Goal: Task Accomplishment & Management: Use online tool/utility

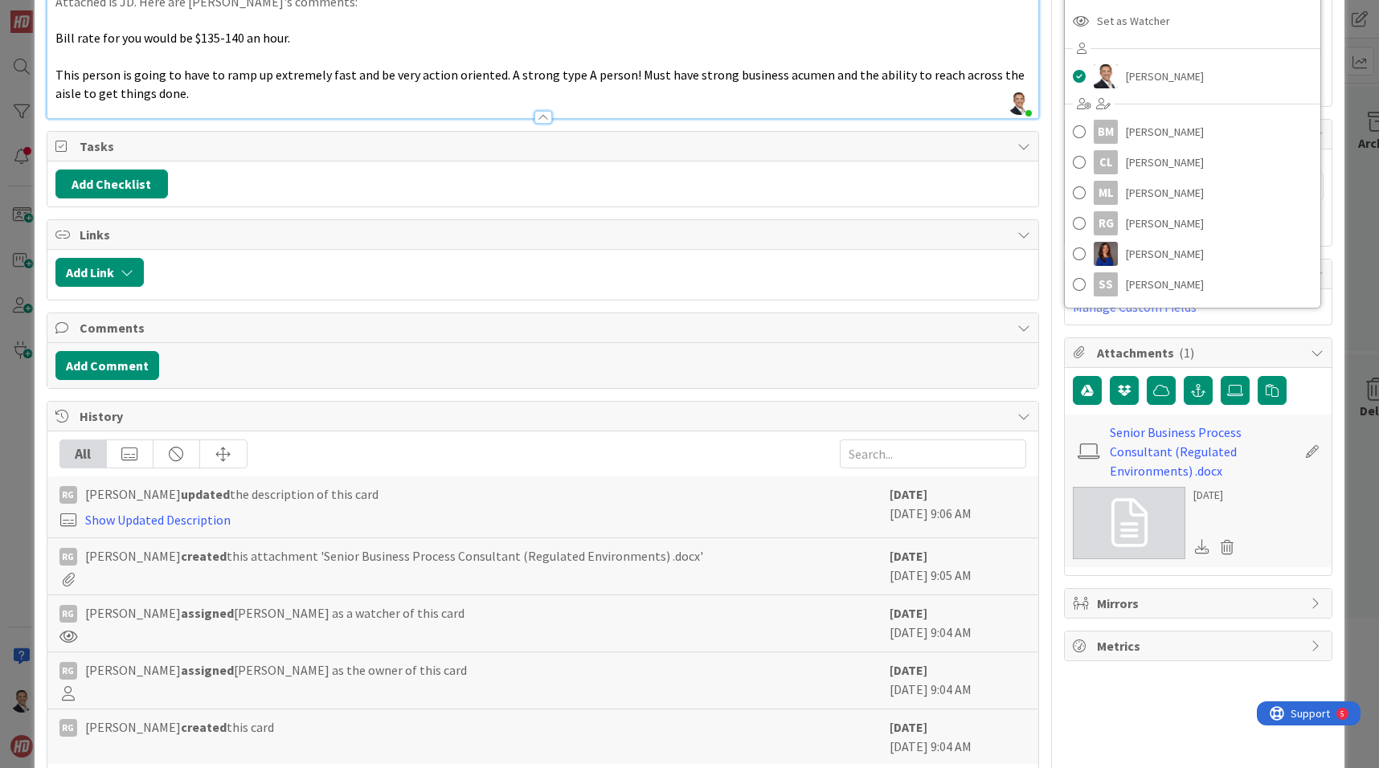
scroll to position [205, 0]
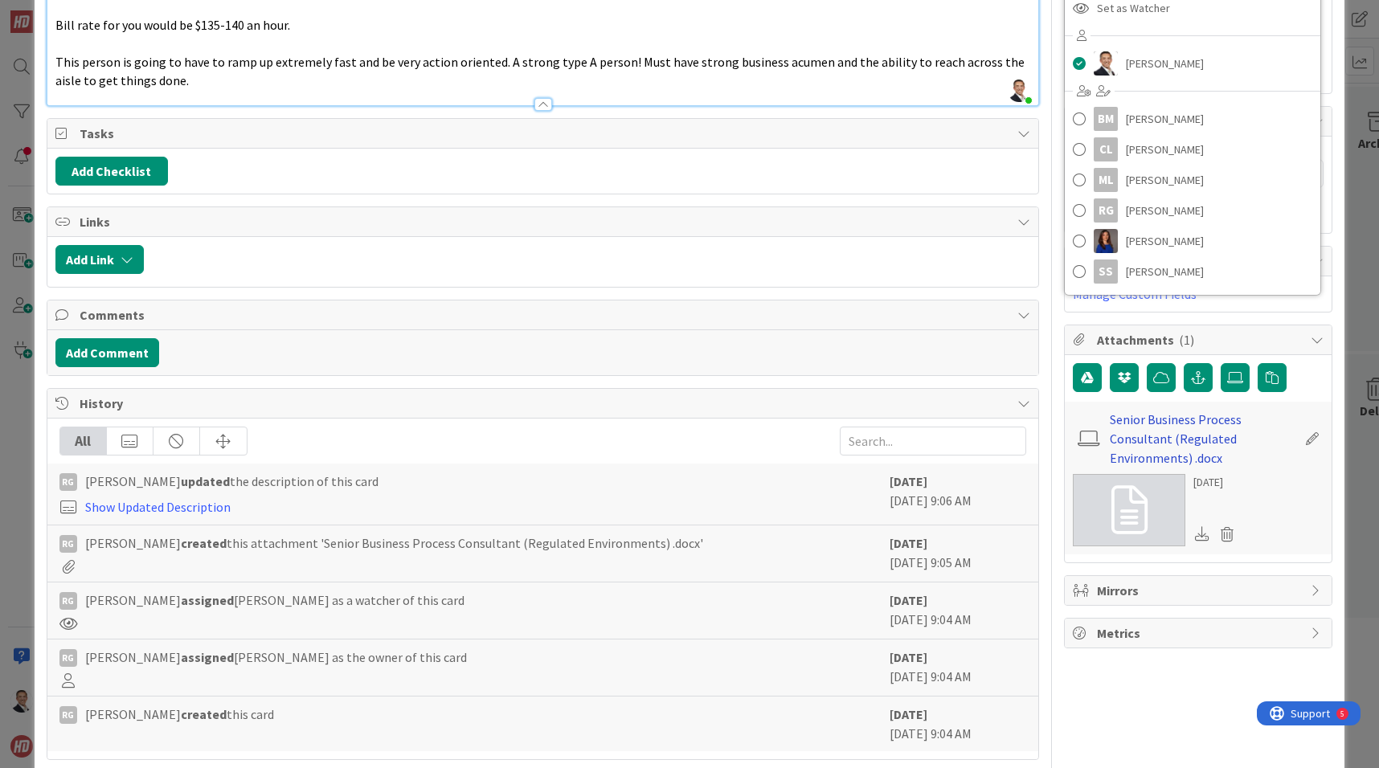
click at [1171, 436] on link "Senior Business Process Consultant (Regulated Environments) .docx" at bounding box center [1203, 439] width 186 height 58
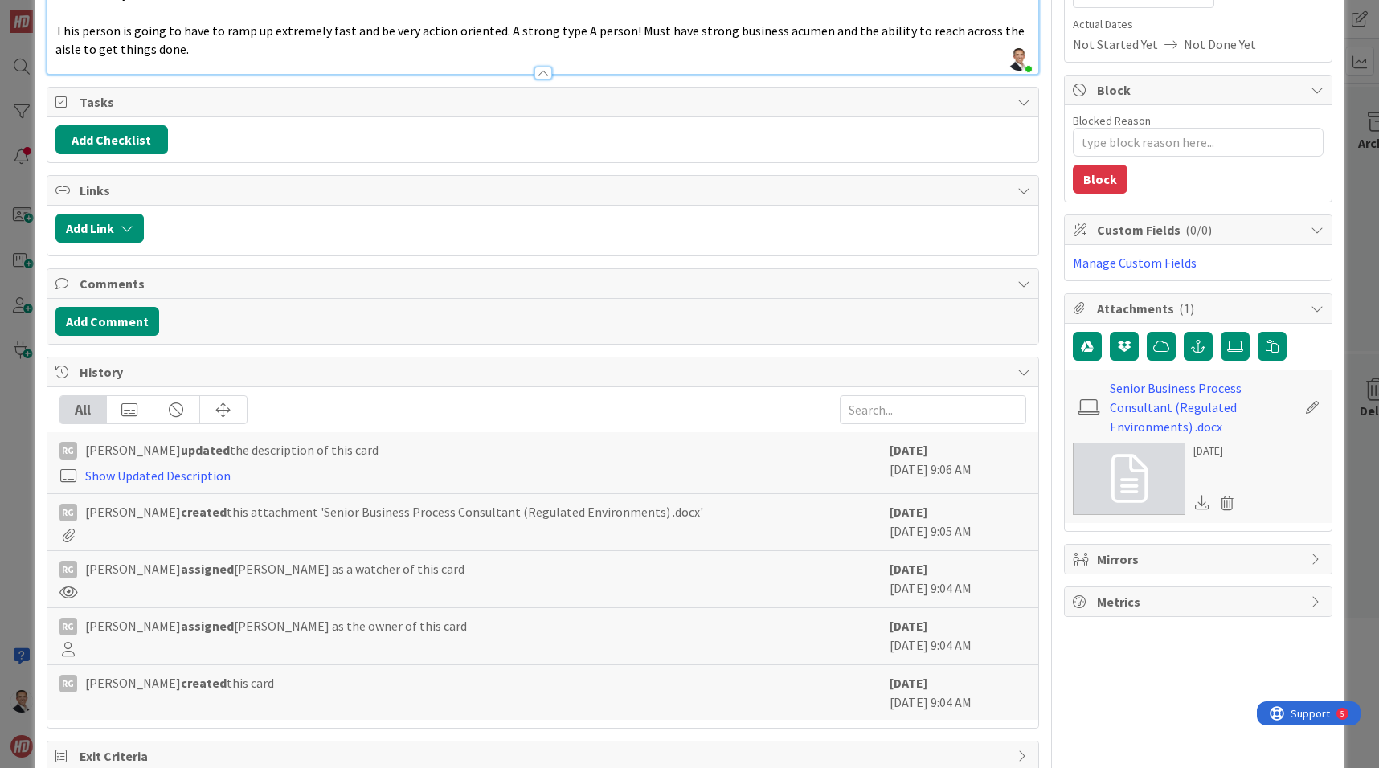
scroll to position [255, 0]
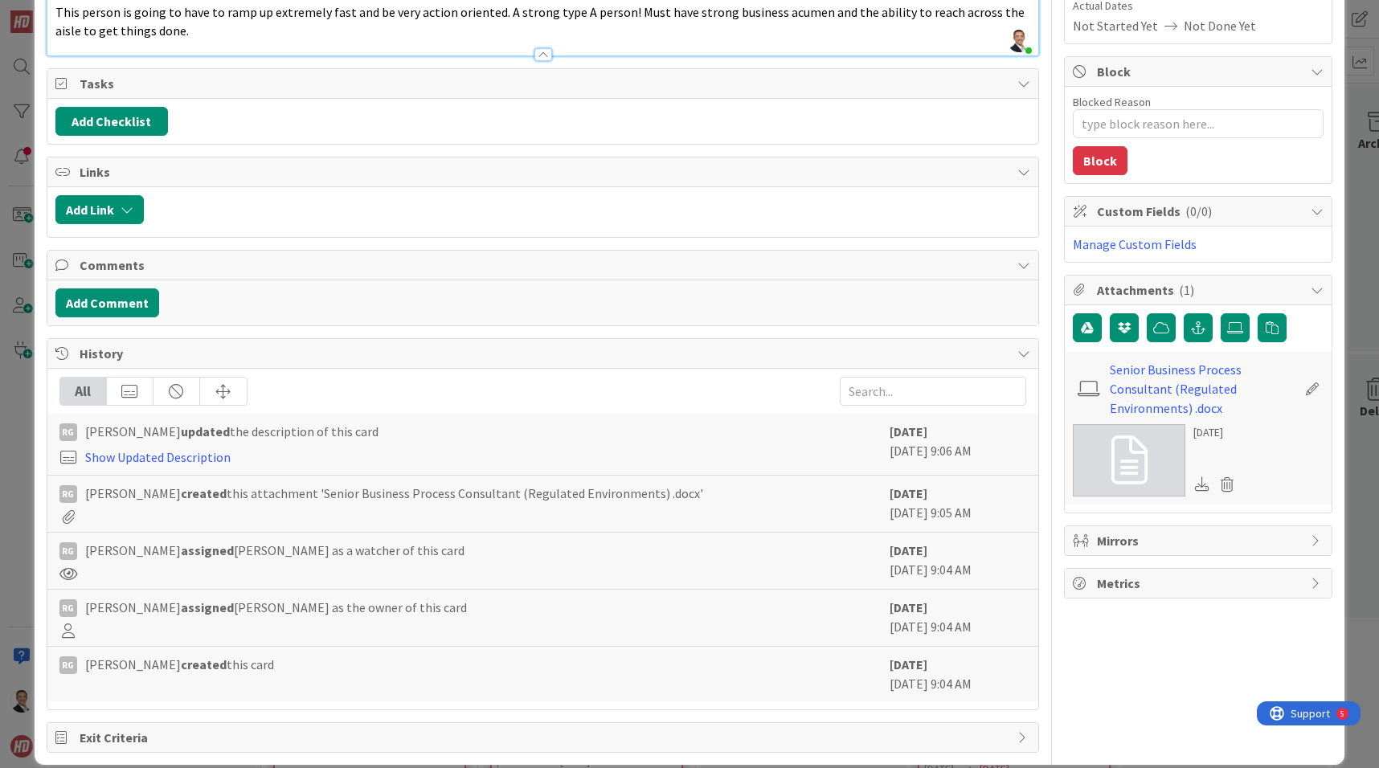
click at [1202, 485] on icon at bounding box center [1202, 483] width 14 height 14
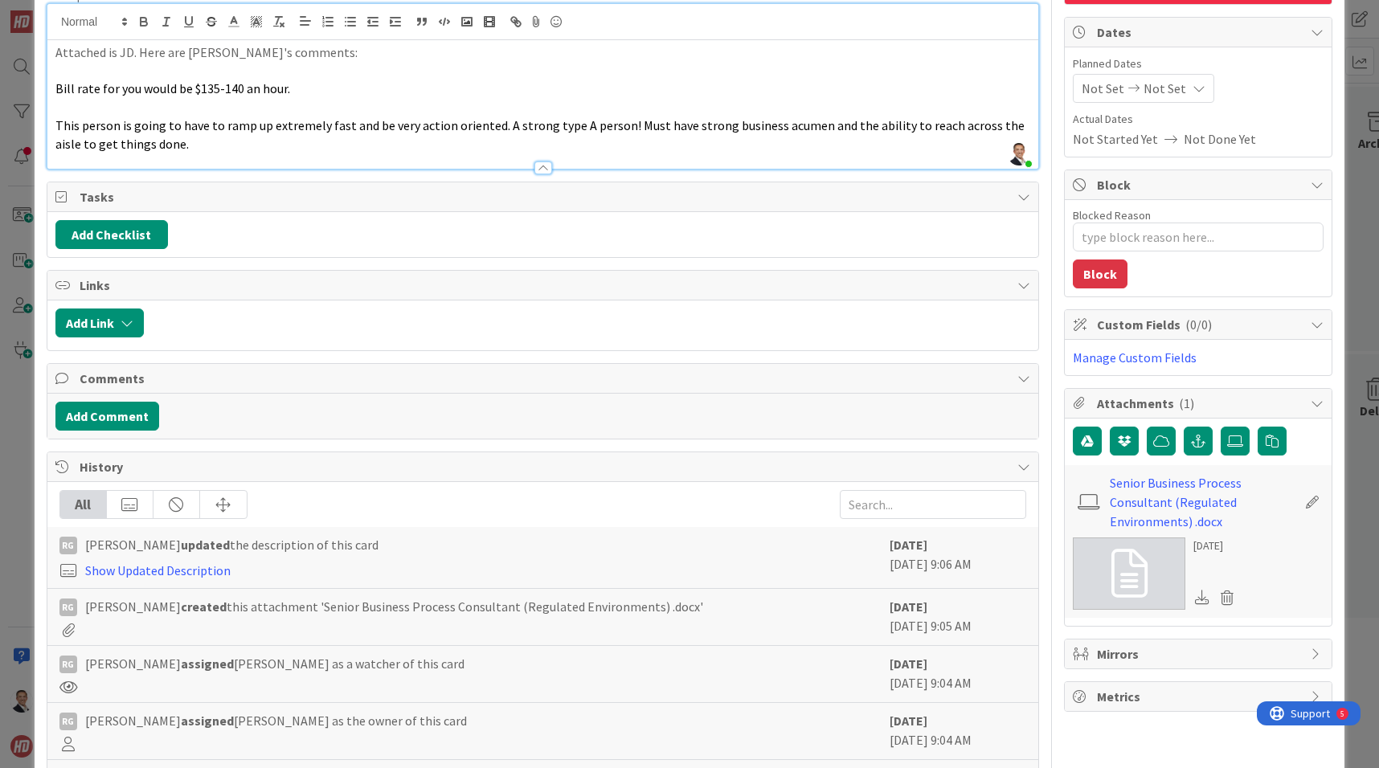
scroll to position [0, 0]
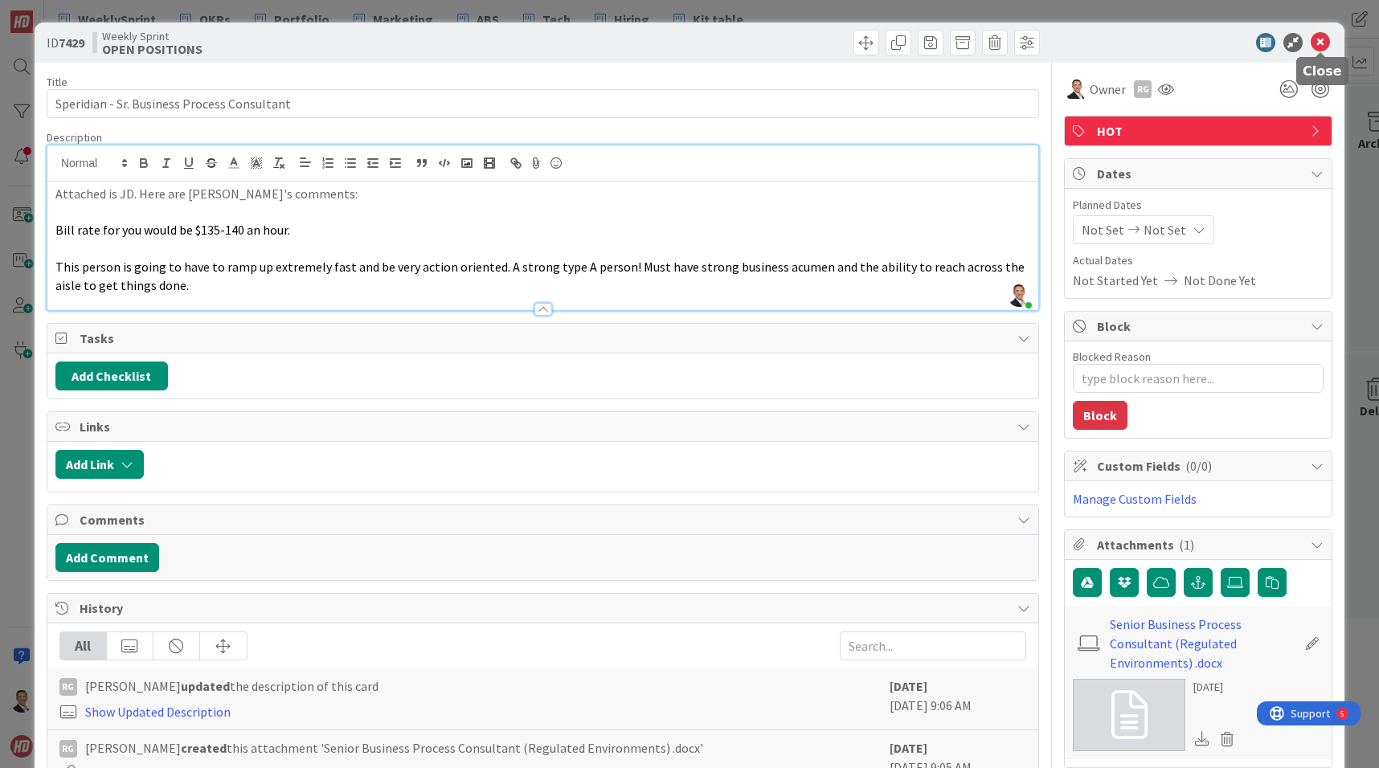
click at [1319, 41] on icon at bounding box center [1319, 42] width 19 height 19
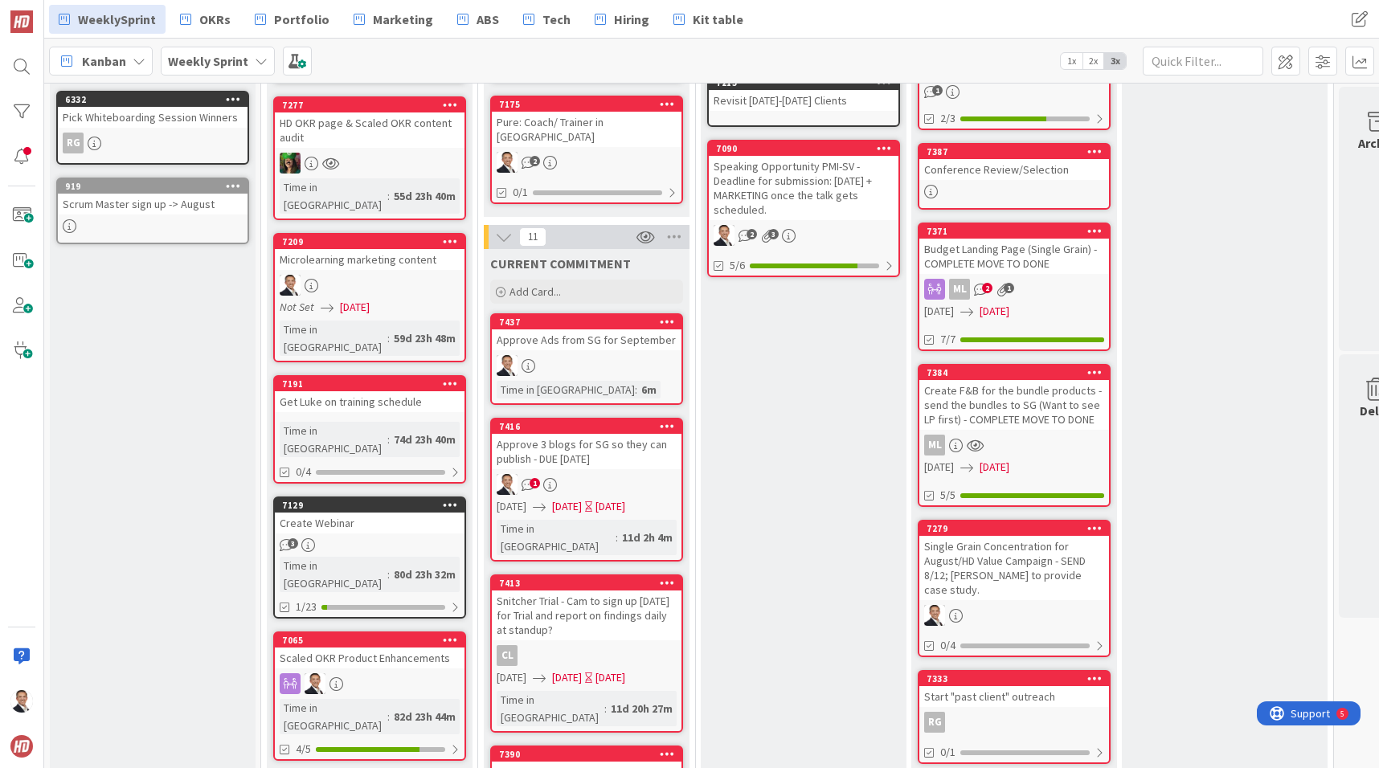
scroll to position [377, 0]
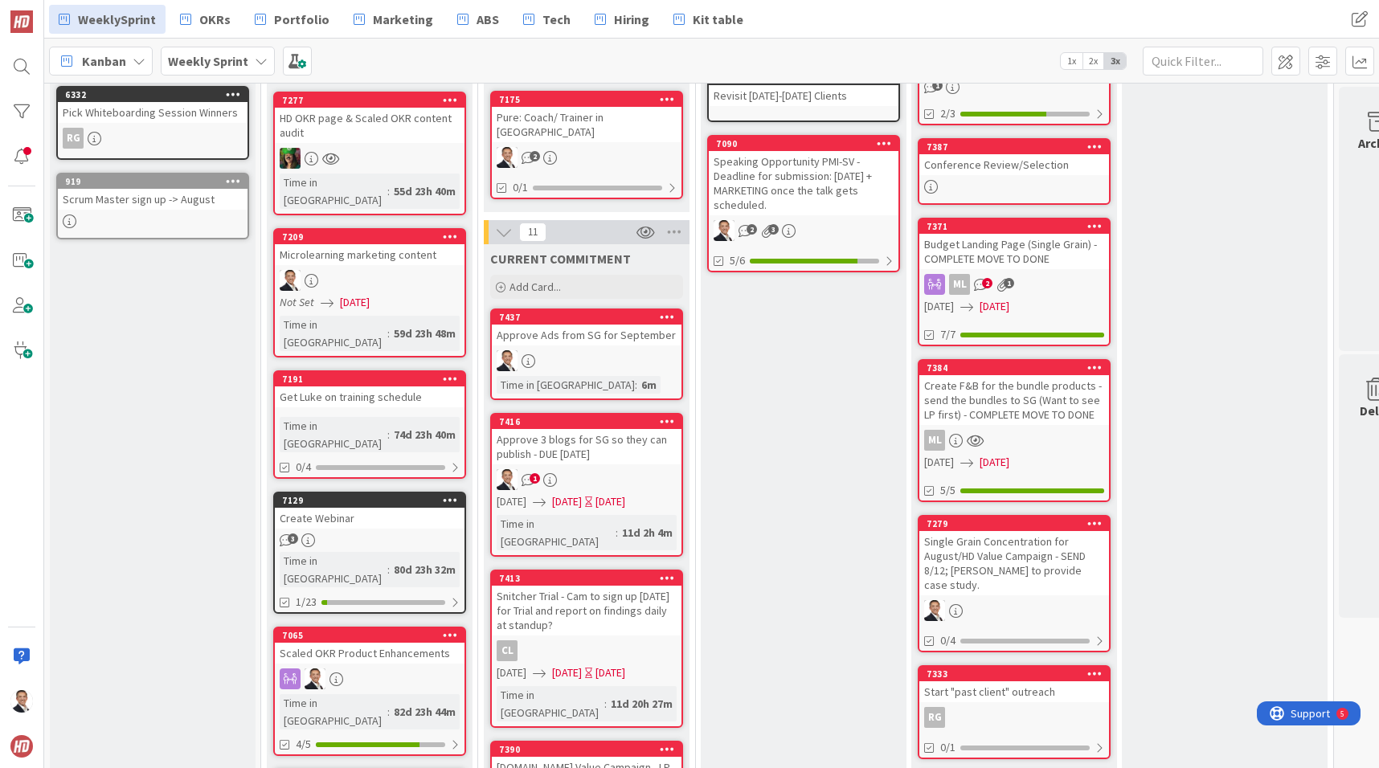
click at [588, 429] on div "Approve 3 blogs for SG so they can publish - DUE [DATE]" at bounding box center [587, 446] width 190 height 35
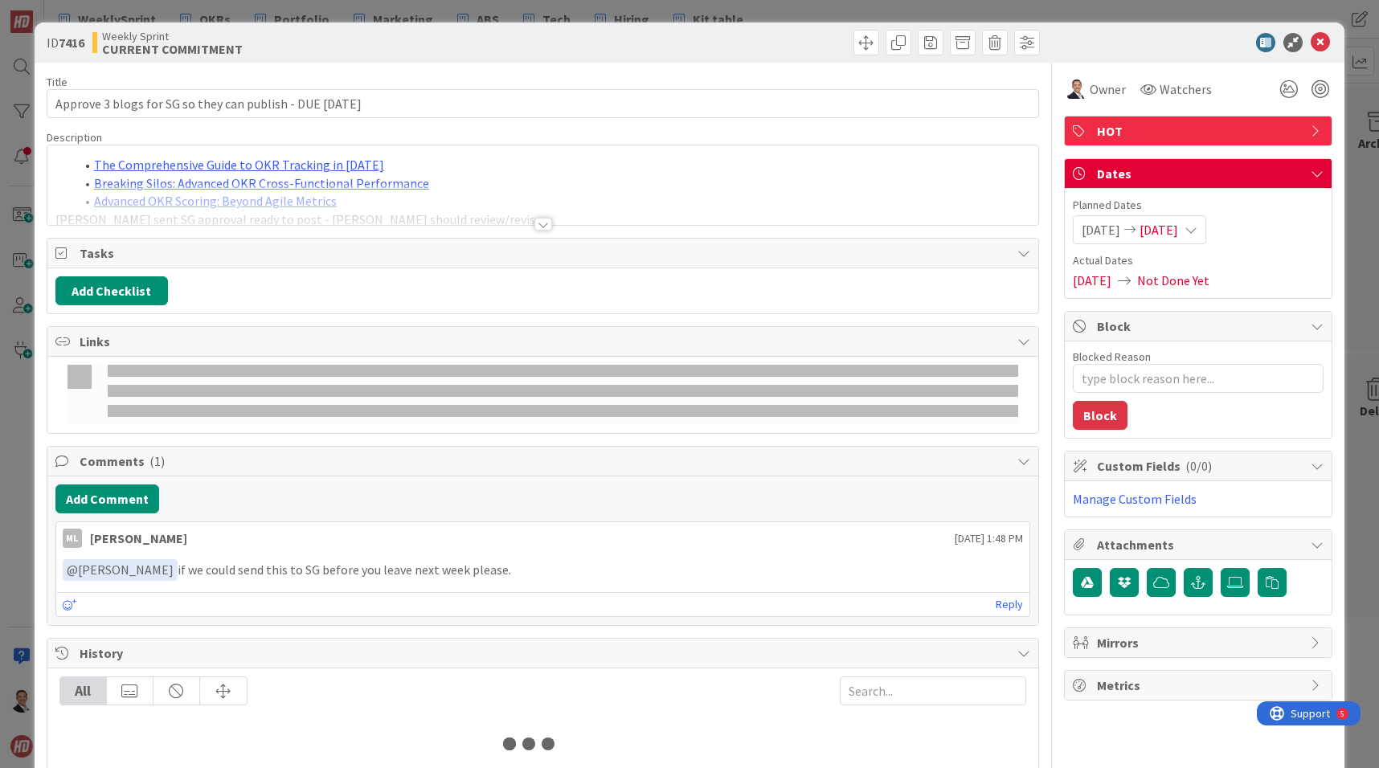
type textarea "x"
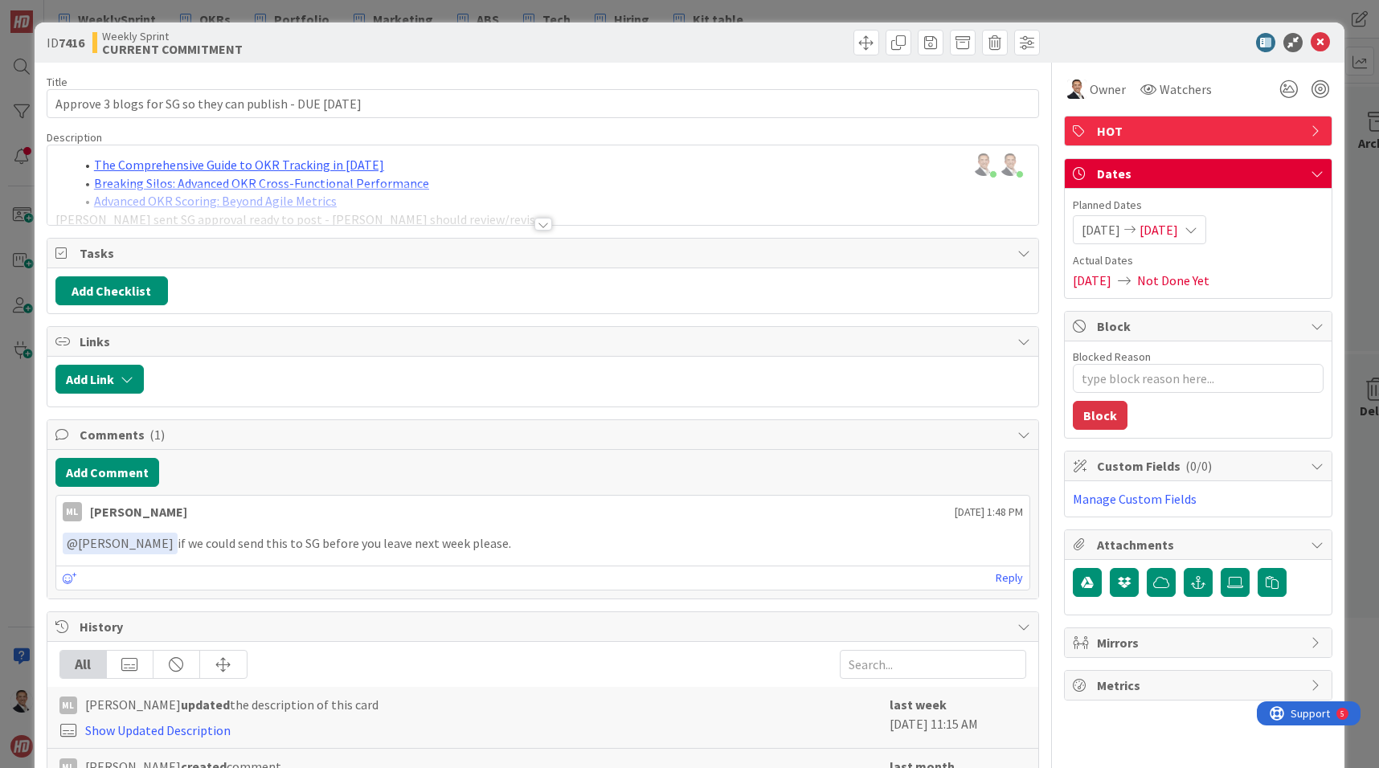
click at [542, 223] on div at bounding box center [543, 224] width 18 height 13
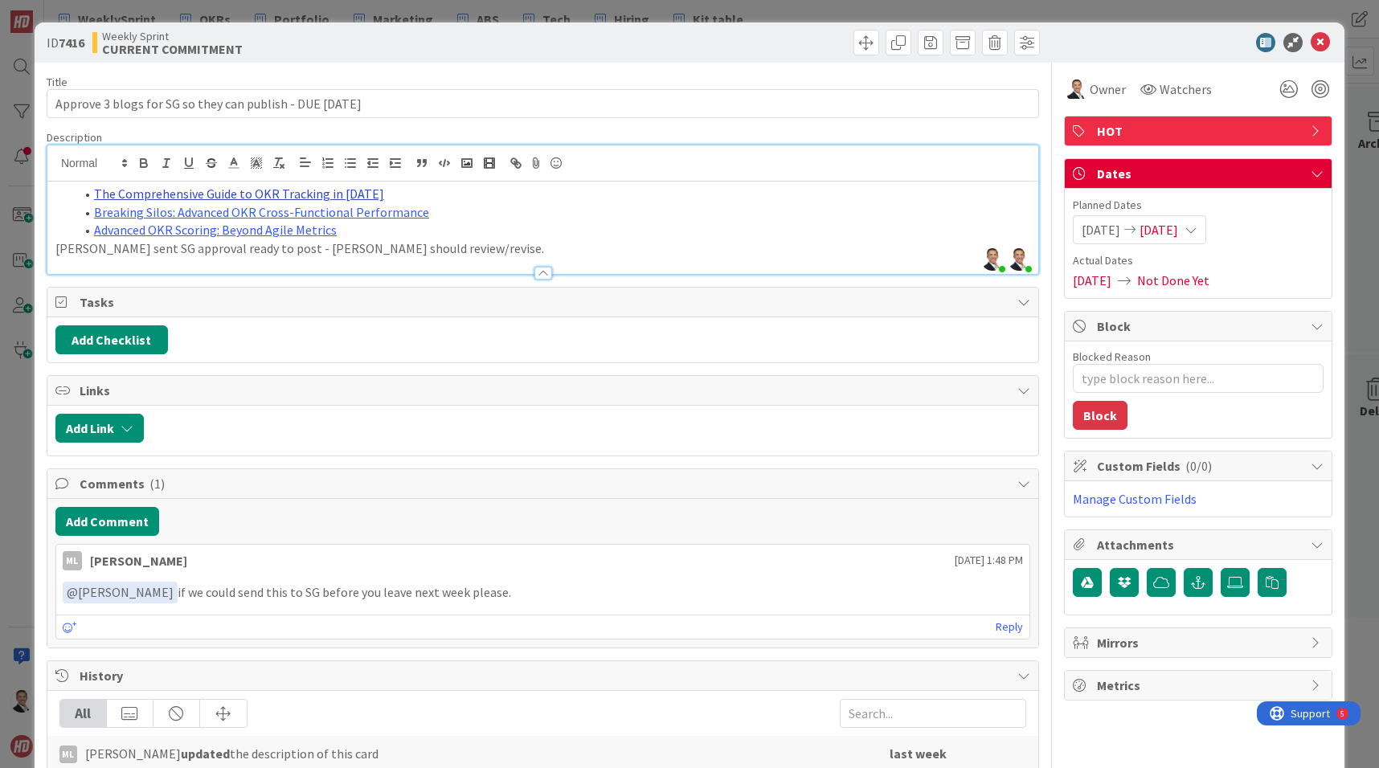
click at [171, 190] on link "The Comprehensive Guide to OKR Tracking in [DATE]" at bounding box center [239, 194] width 290 height 16
click at [190, 220] on link "[URL][DOMAIN_NAME]" at bounding box center [188, 225] width 110 height 21
click at [512, 219] on li "Breaking Silos: Advanced OKR Cross-Functional Performance" at bounding box center [552, 212] width 955 height 18
click at [332, 211] on link "Breaking Silos: Advanced OKR Cross-Functional Performance" at bounding box center [261, 212] width 335 height 16
click at [271, 239] on link "[URL][DOMAIN_NAME]" at bounding box center [216, 243] width 110 height 21
